Goal: Transaction & Acquisition: Download file/media

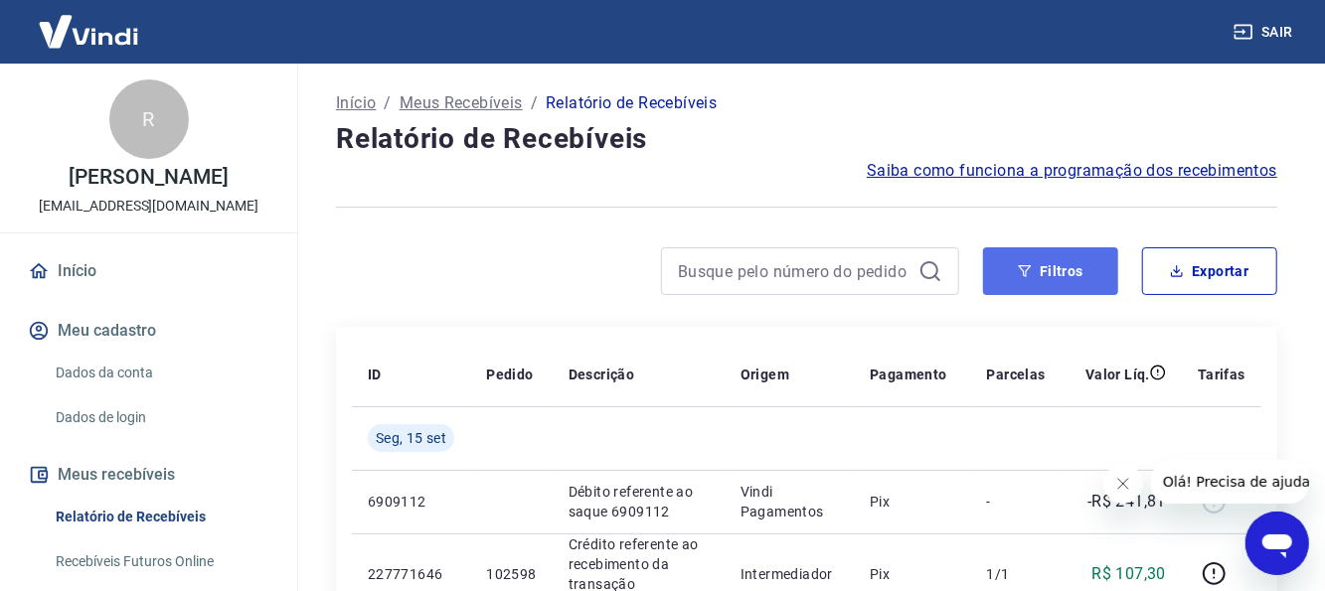
click at [1030, 269] on icon "button" at bounding box center [1025, 271] width 14 height 14
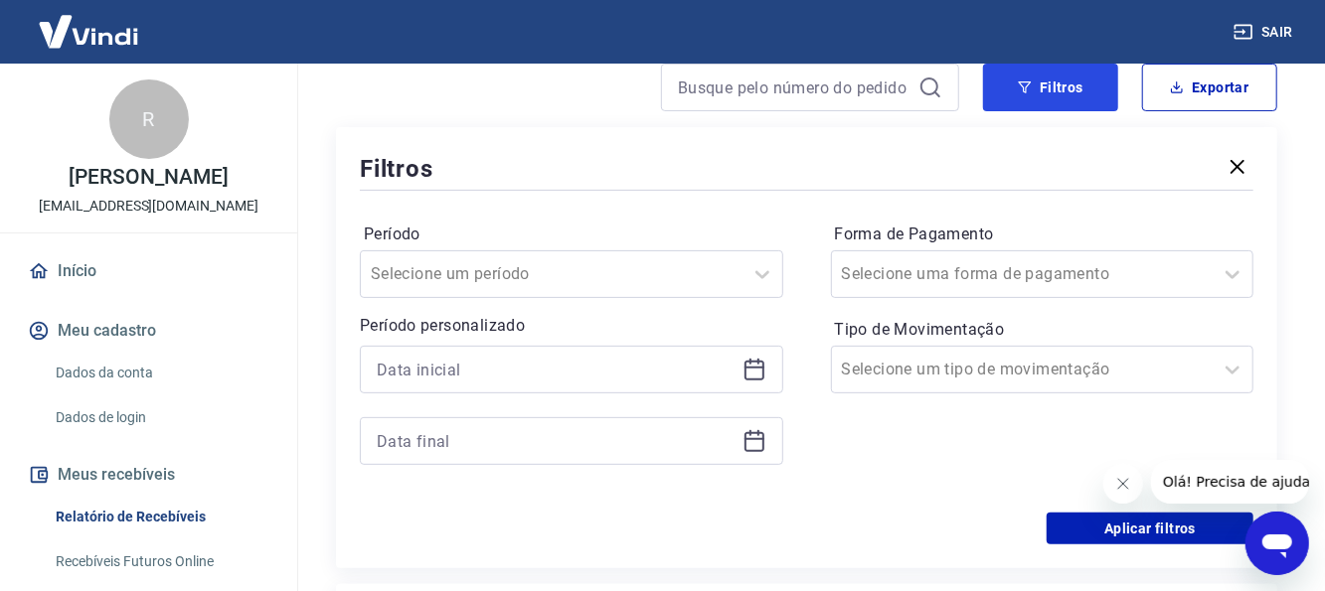
scroll to position [199, 0]
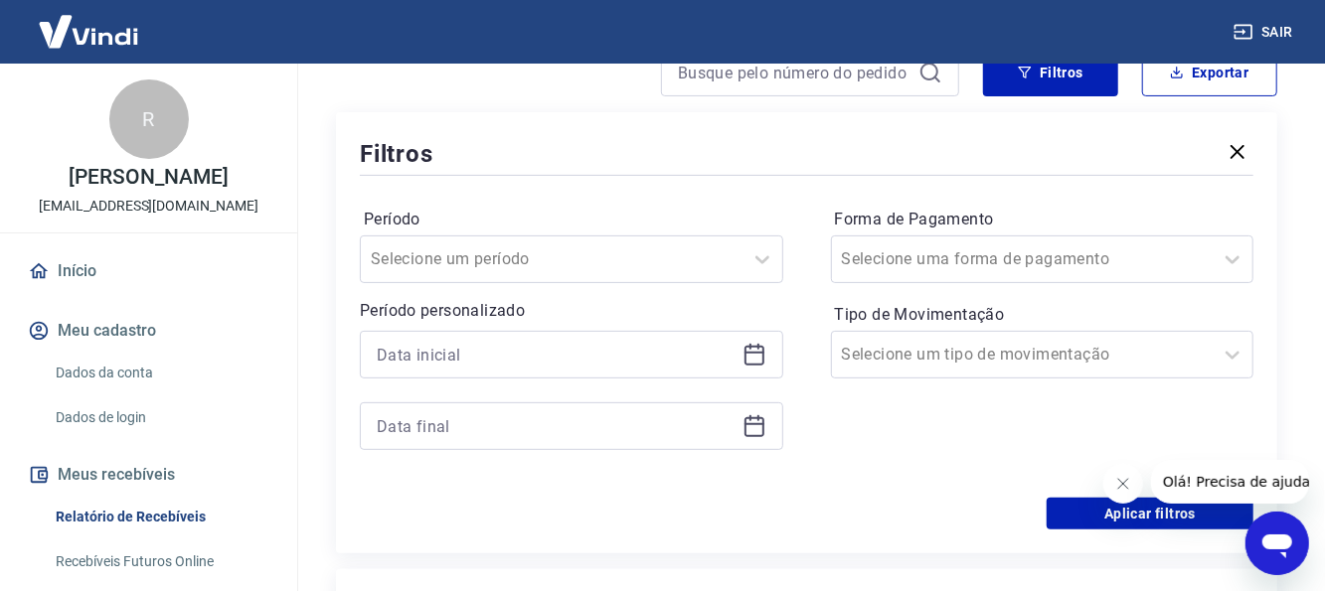
click at [744, 357] on icon at bounding box center [755, 355] width 24 height 24
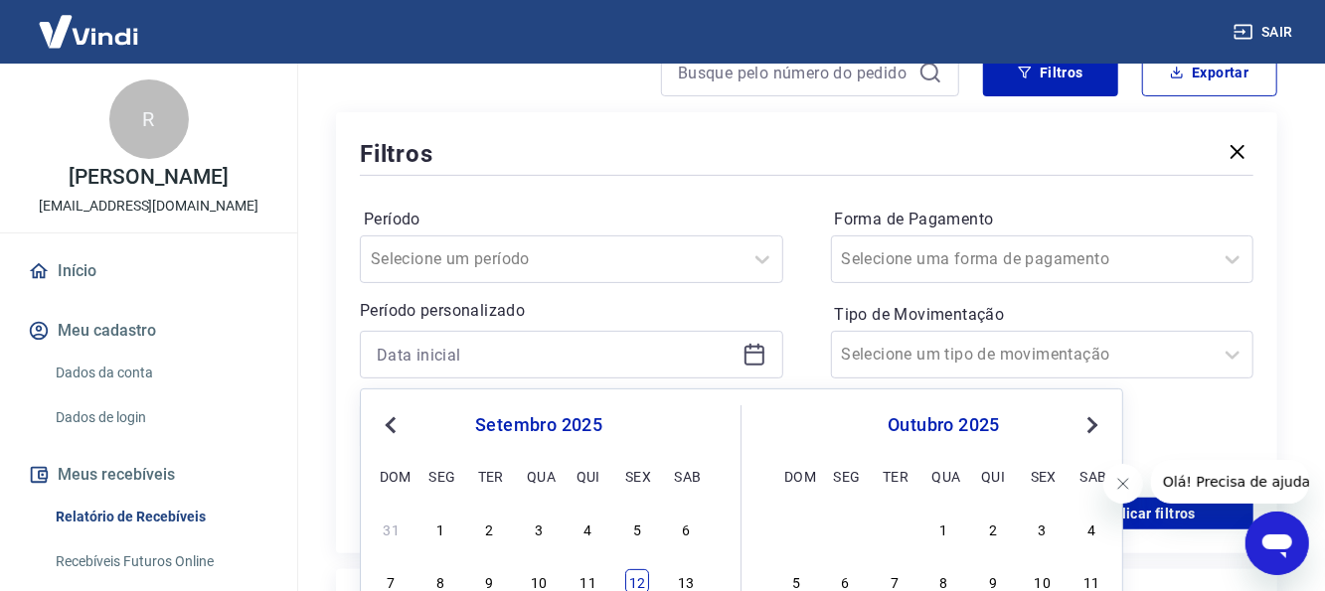
click at [643, 578] on div "12" at bounding box center [637, 582] width 24 height 24
type input "[DATE]"
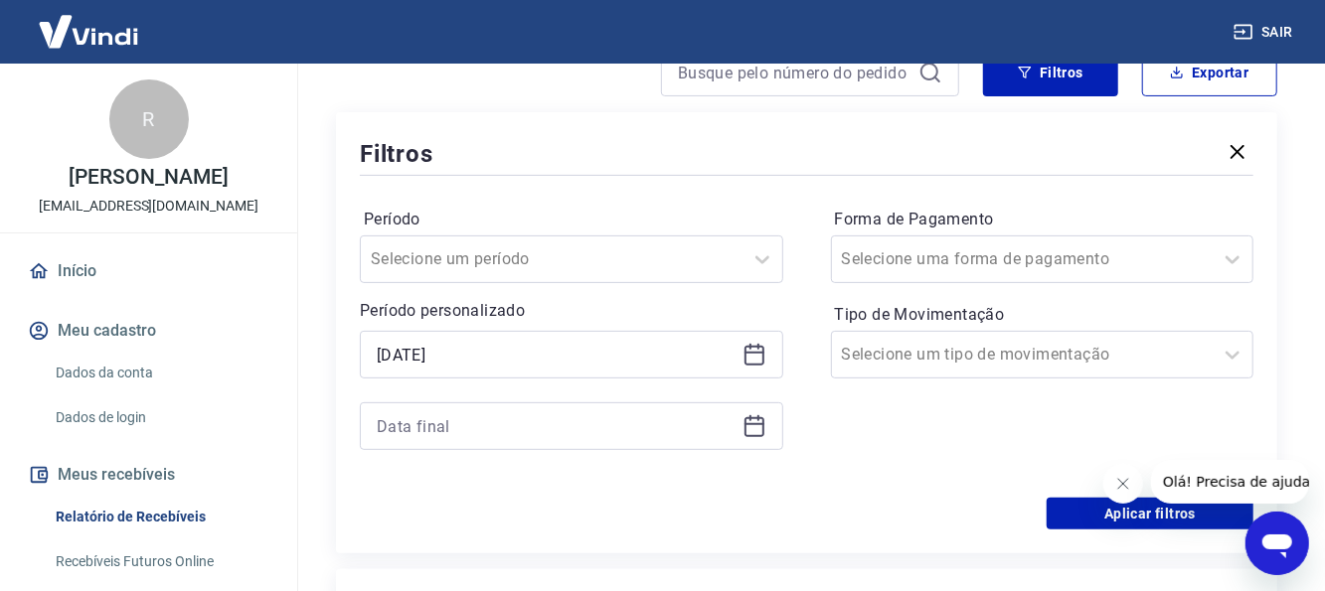
click at [748, 437] on icon at bounding box center [755, 427] width 24 height 24
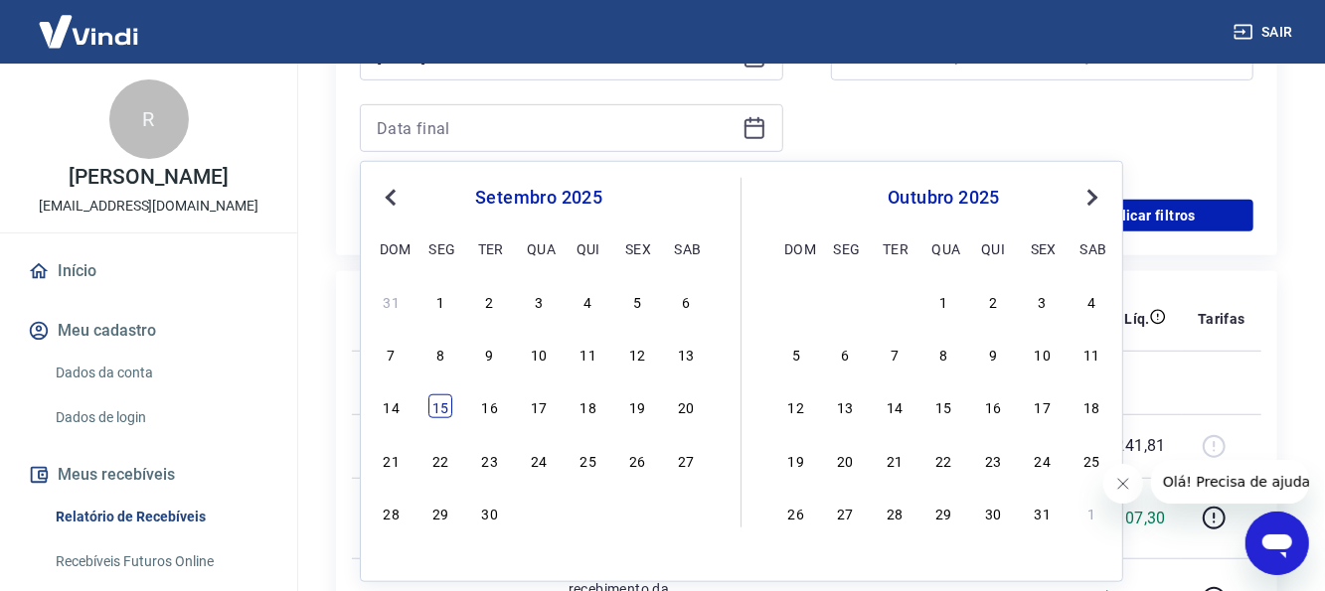
click at [436, 400] on div "15" at bounding box center [440, 407] width 24 height 24
type input "[DATE]"
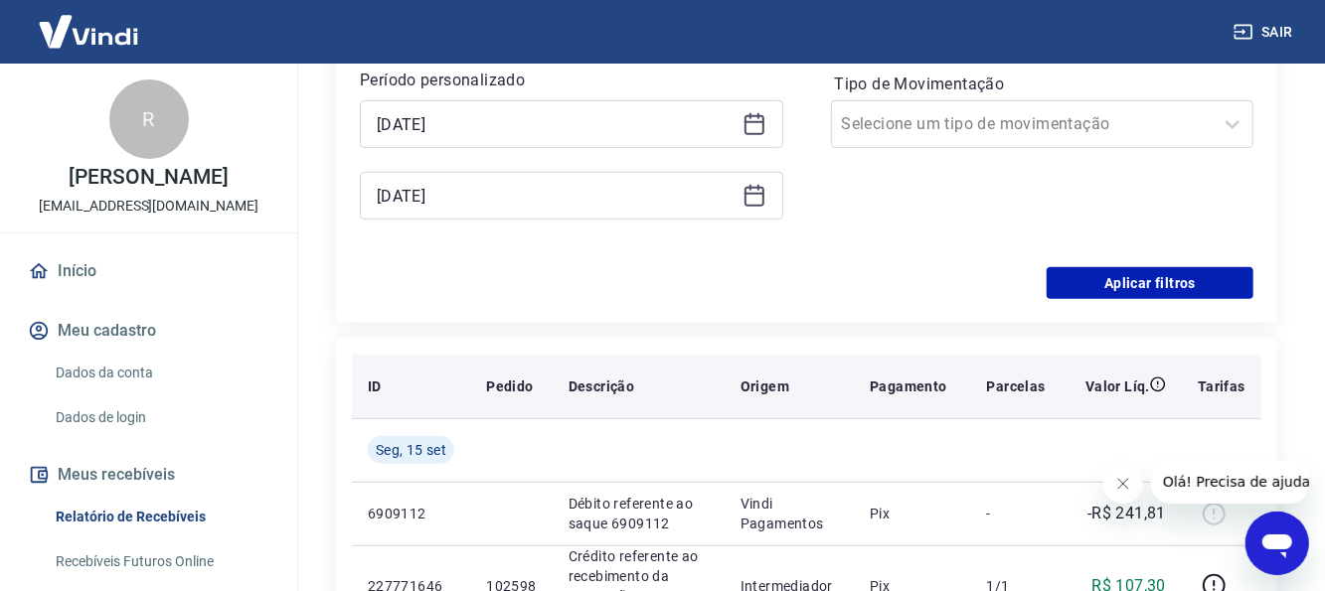
scroll to position [398, 0]
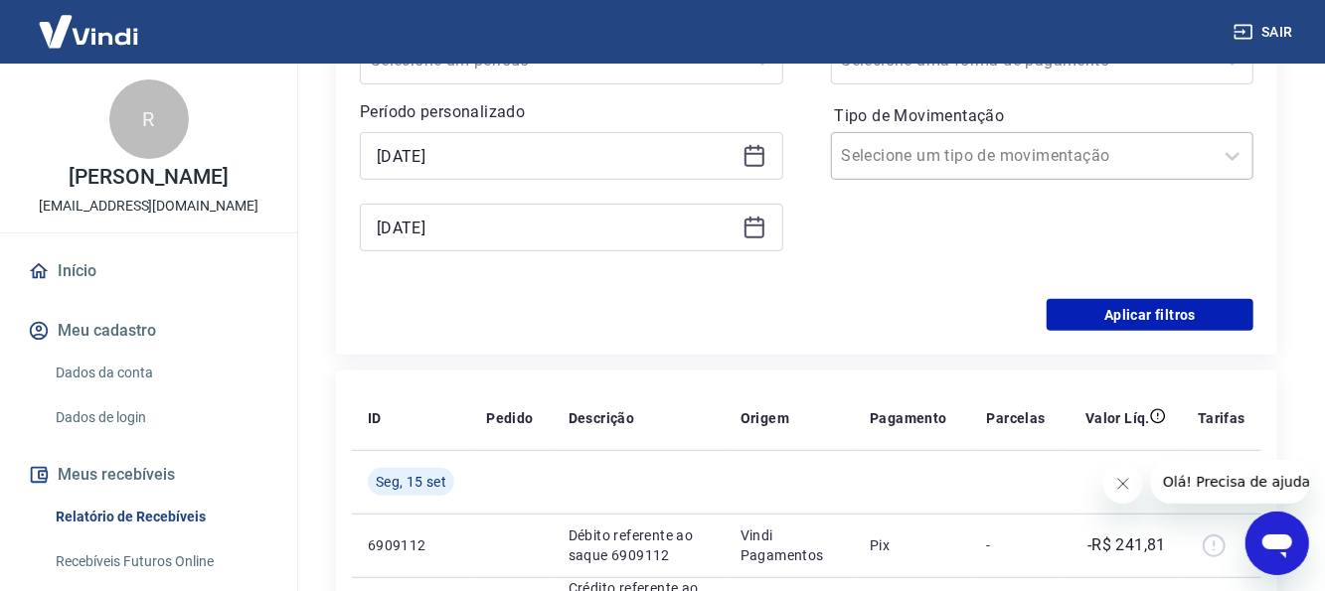
click at [928, 164] on input "Tipo de Movimentação" at bounding box center [942, 156] width 201 height 24
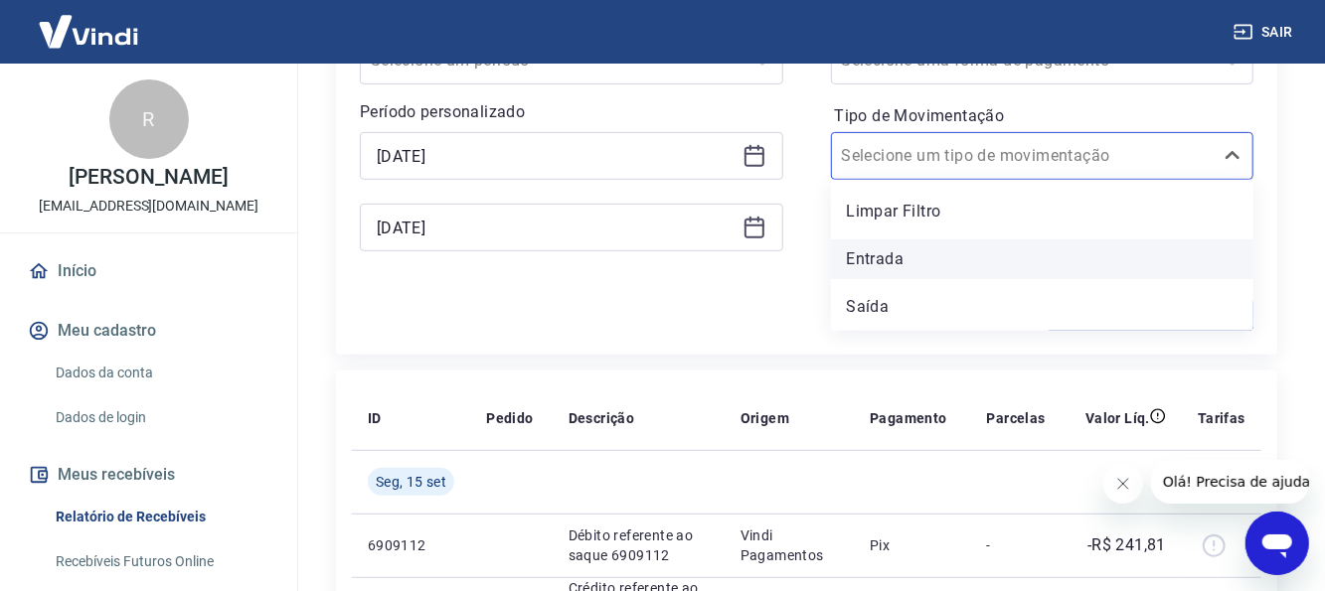
click at [870, 258] on div "Entrada" at bounding box center [1042, 260] width 423 height 40
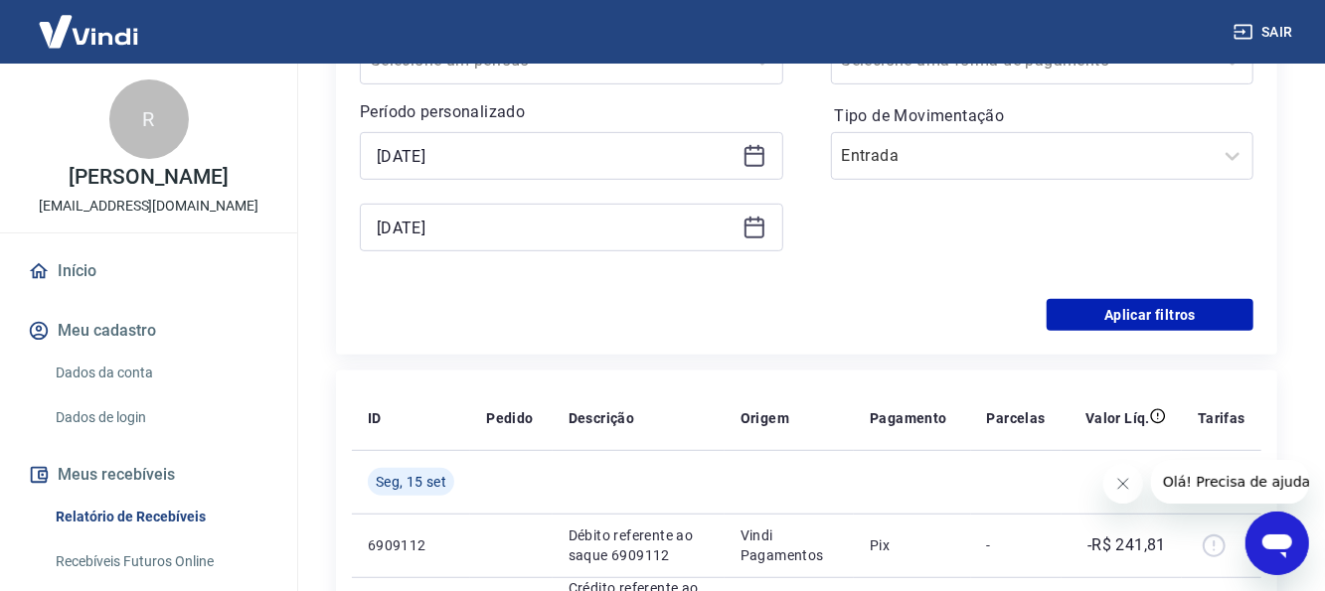
click at [1167, 292] on div "Período Selecione um período Período personalizado Selected date: [DATE] [DATE]…" at bounding box center [807, 140] width 894 height 318
drag, startPoint x: 1158, startPoint y: 303, endPoint x: 825, endPoint y: 359, distance: 337.6
click at [1159, 303] on button "Aplicar filtros" at bounding box center [1150, 315] width 207 height 32
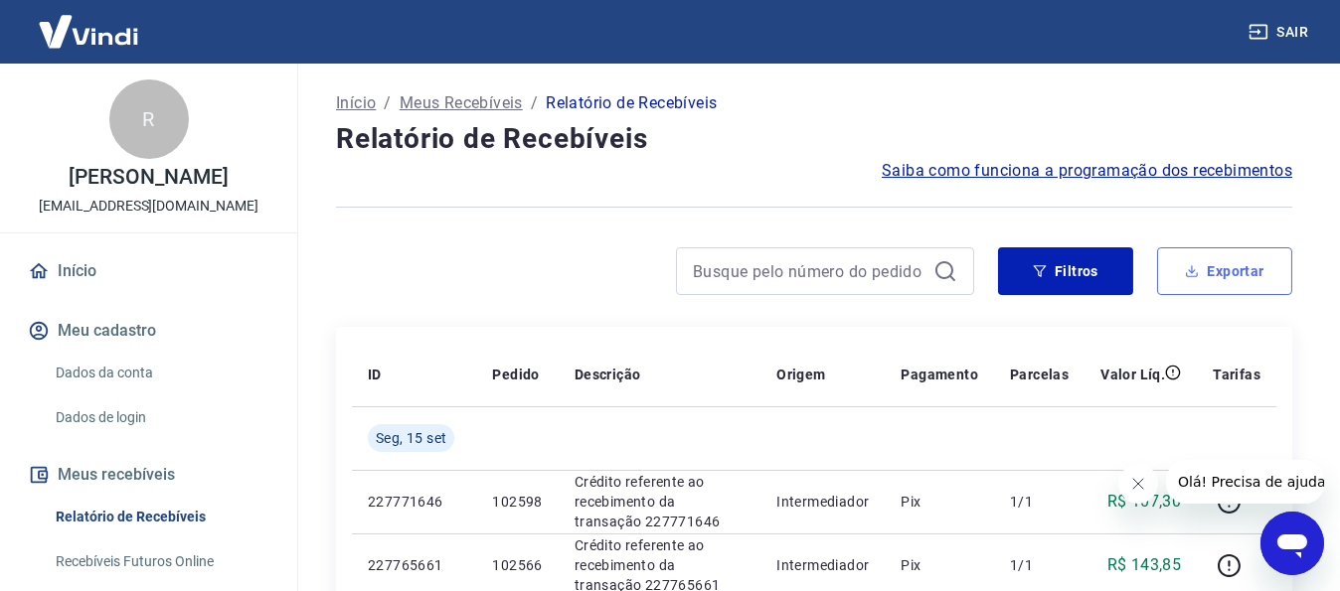
click at [1189, 269] on button "Exportar" at bounding box center [1224, 272] width 135 height 48
type input "[DATE]"
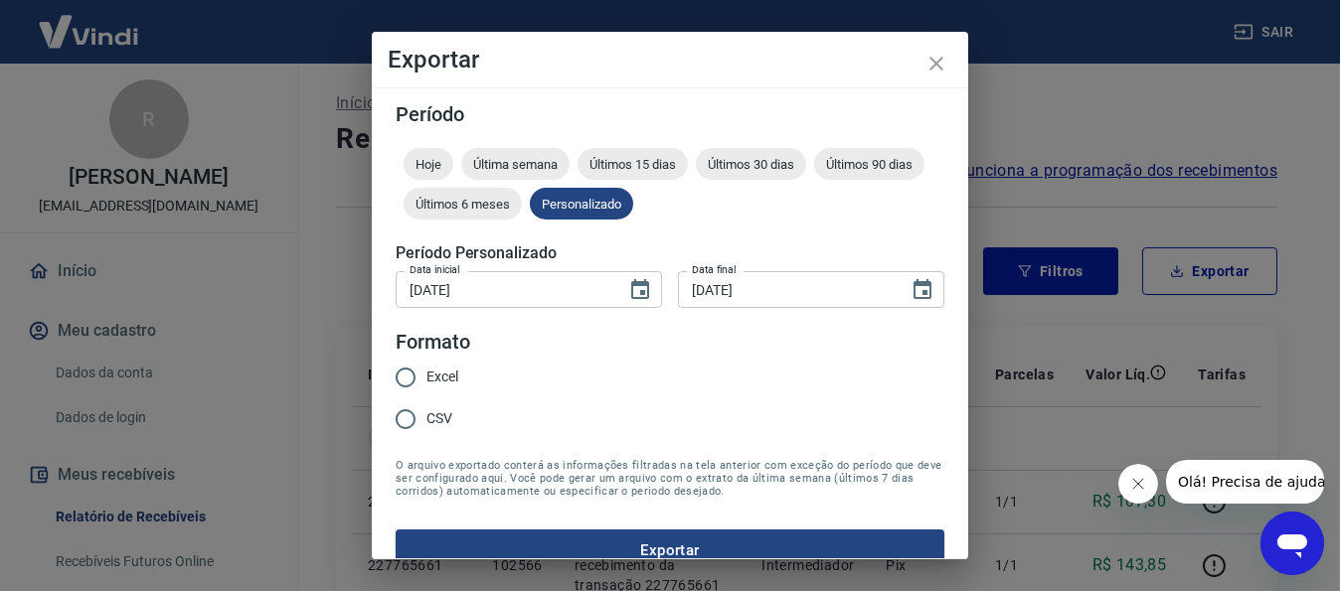
click at [452, 378] on span "Excel" at bounding box center [442, 377] width 32 height 21
click at [426, 378] on input "Excel" at bounding box center [406, 378] width 42 height 42
radio input "true"
click at [726, 557] on button "Exportar" at bounding box center [670, 551] width 549 height 42
